Goal: Find specific page/section: Find specific page/section

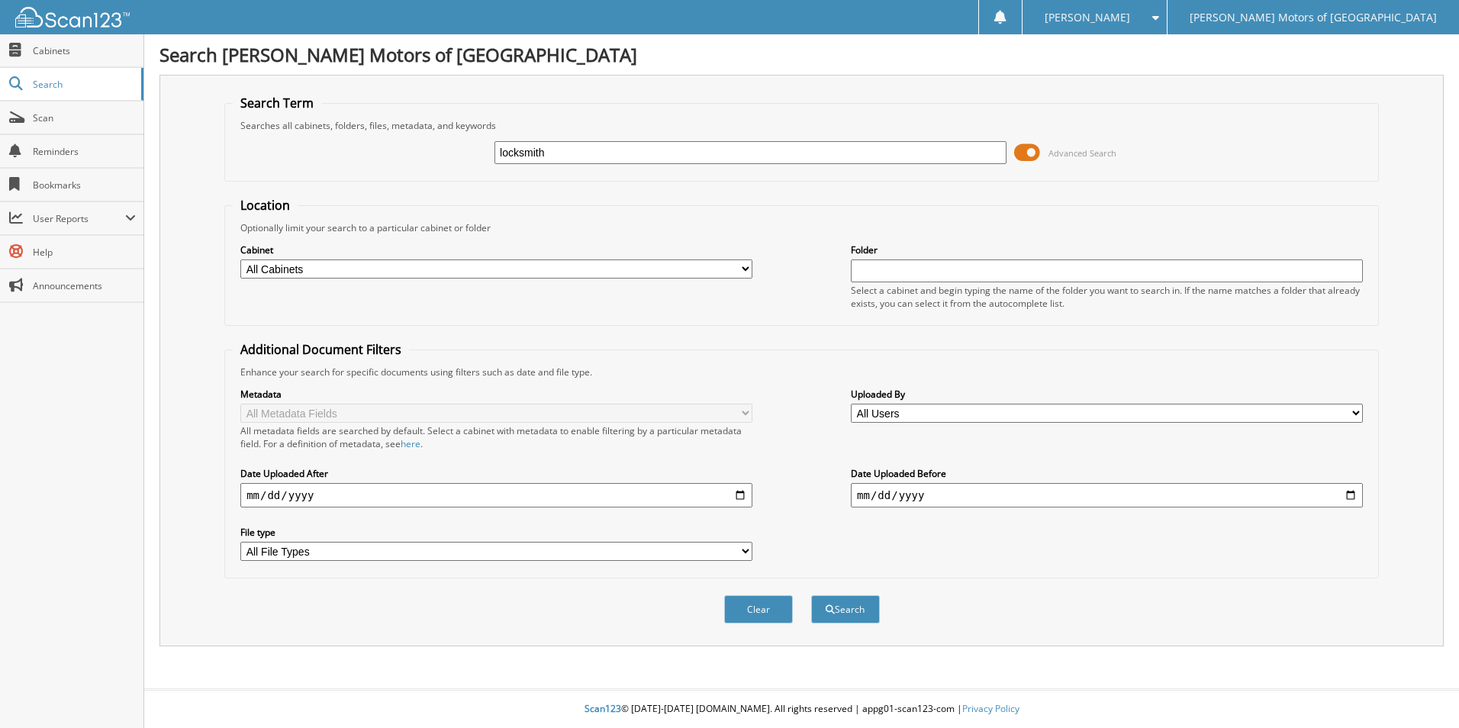
type input "locksmith"
click at [811, 595] on button "Search" at bounding box center [845, 609] width 69 height 28
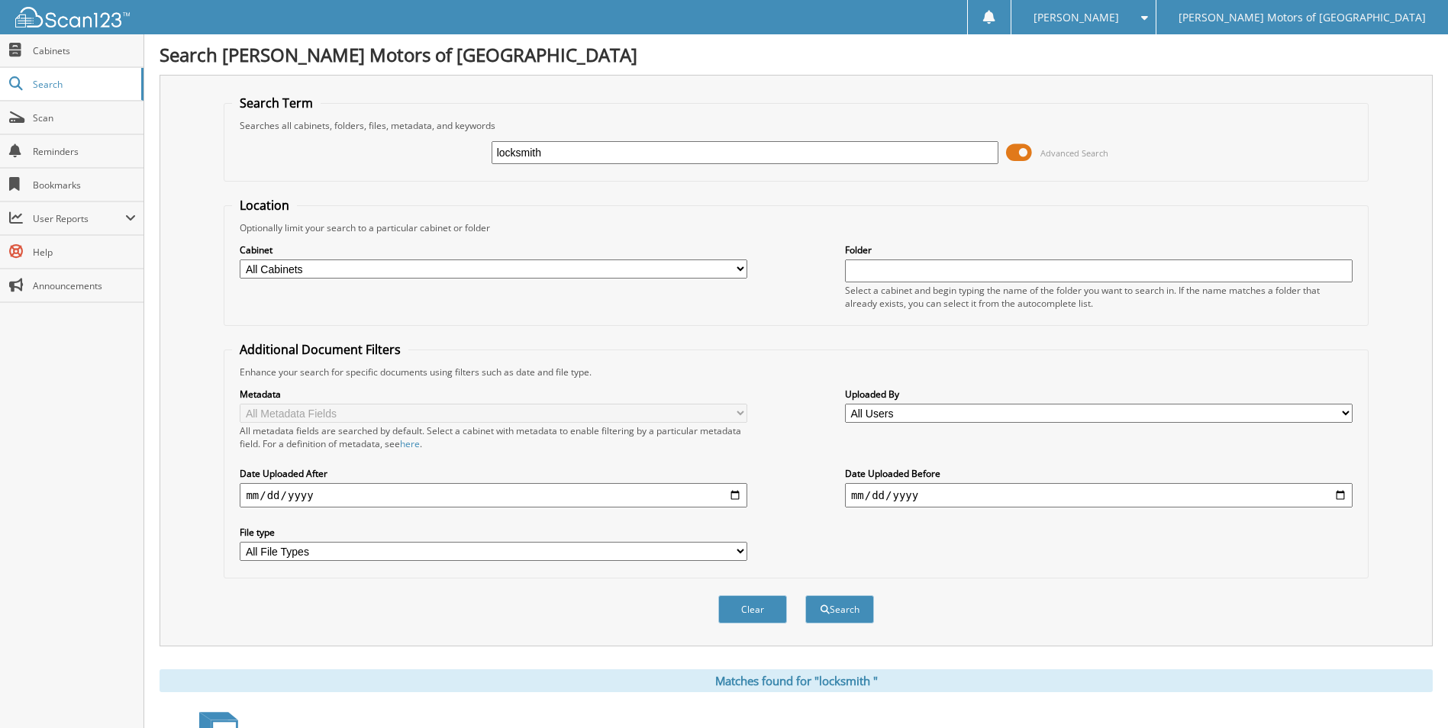
drag, startPoint x: 591, startPoint y: 150, endPoint x: 479, endPoint y: 167, distance: 113.4
click at [479, 167] on div "locksmith Advanced Search" at bounding box center [795, 152] width 1127 height 41
type input "locks"
click at [805, 595] on button "Search" at bounding box center [839, 609] width 69 height 28
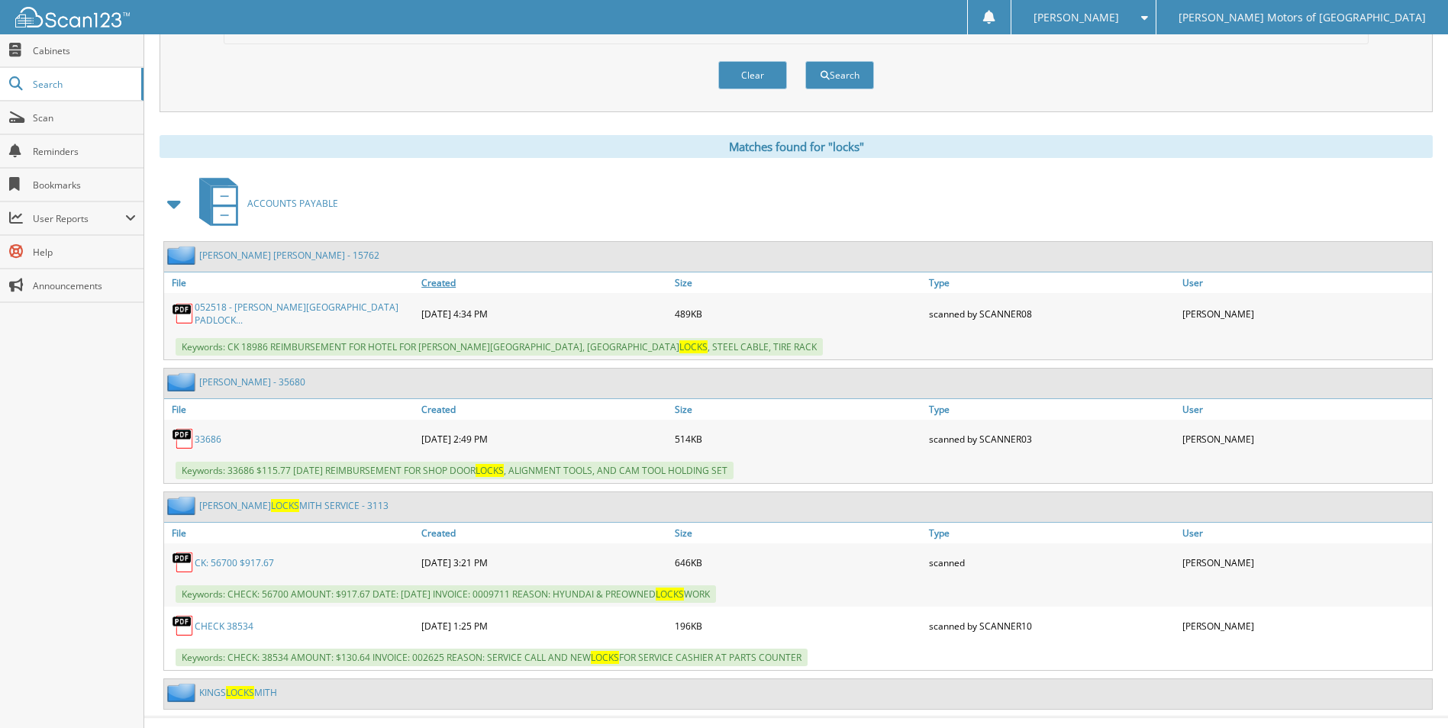
scroll to position [559, 0]
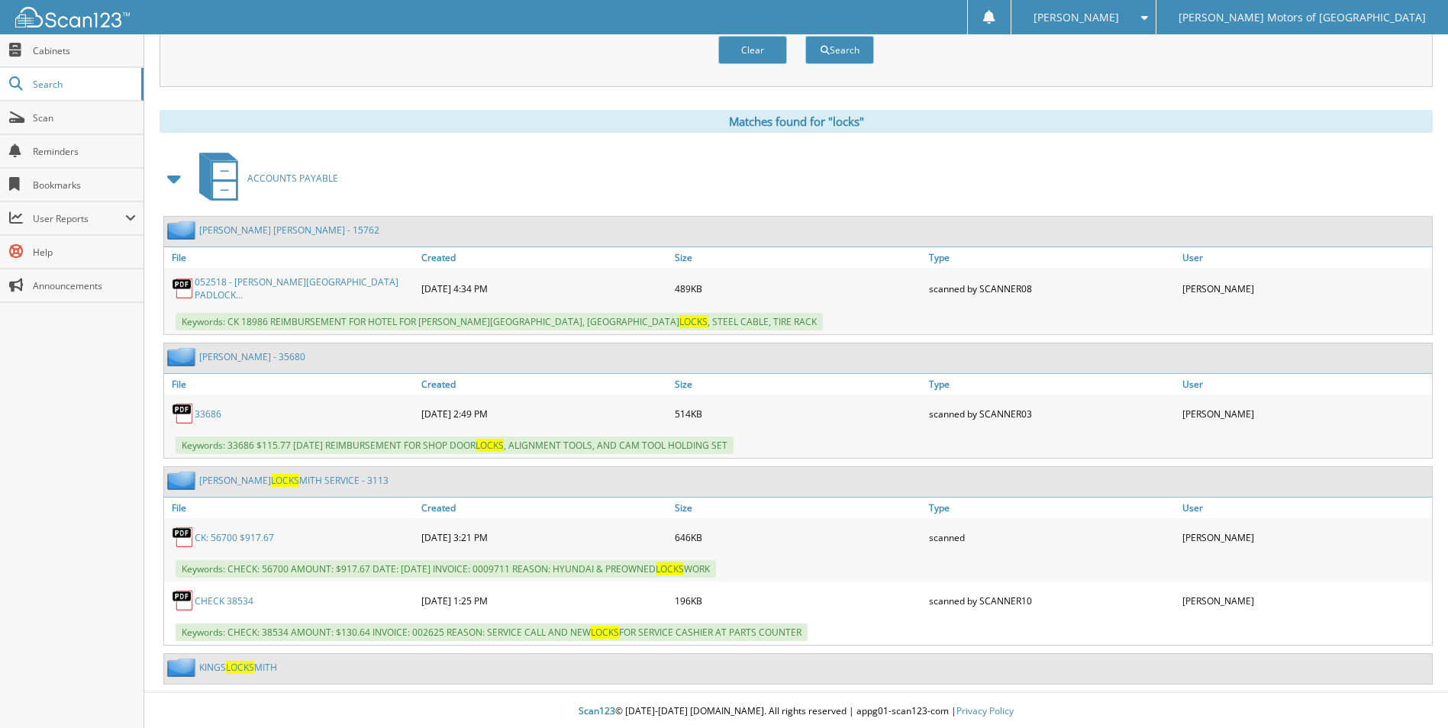
click at [226, 533] on link "CK: 56700 $917.67" at bounding box center [234, 537] width 79 height 13
click at [50, 127] on link "Scan" at bounding box center [71, 117] width 143 height 33
